Goal: Check status

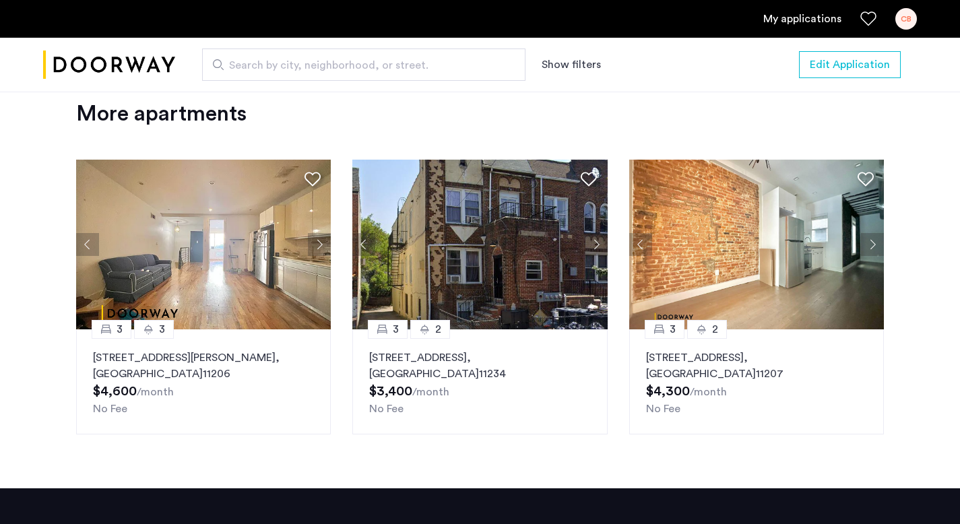
click at [790, 22] on link "My applications" at bounding box center [803, 19] width 78 height 16
